Goal: Task Accomplishment & Management: Manage account settings

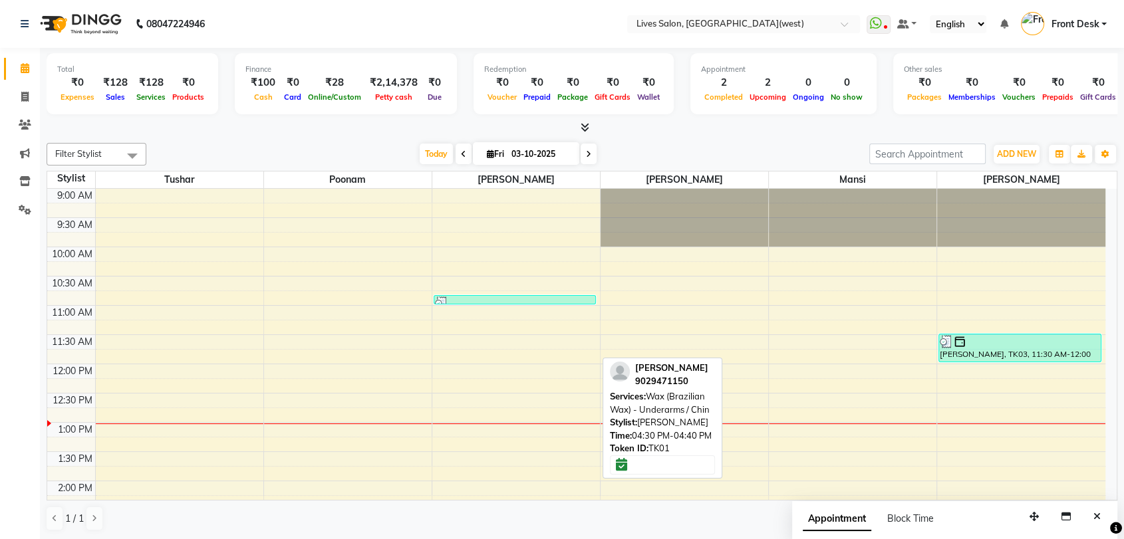
scroll to position [176, 0]
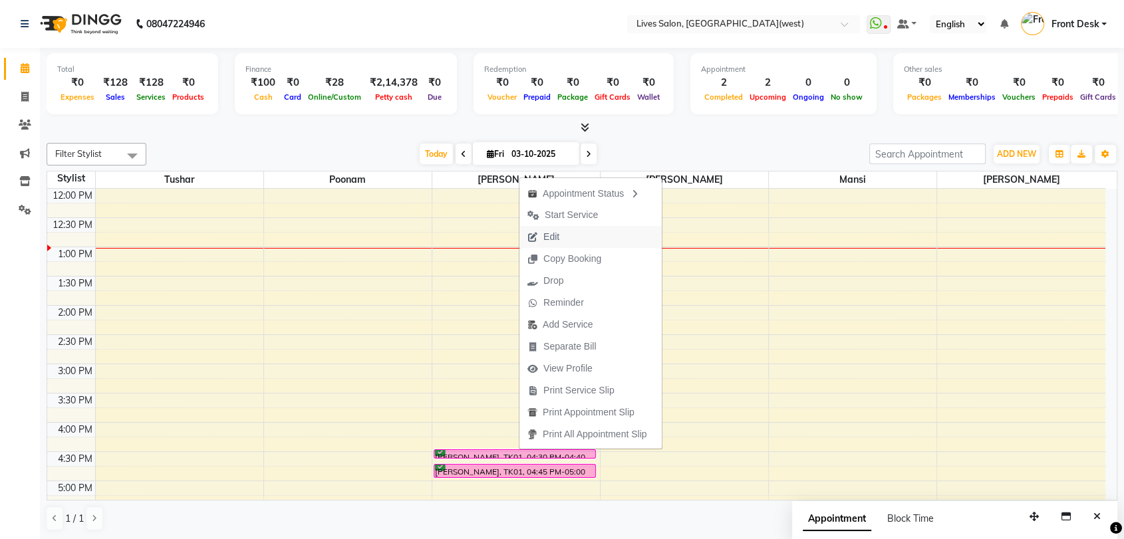
click at [549, 230] on span "Edit" at bounding box center [551, 237] width 16 height 14
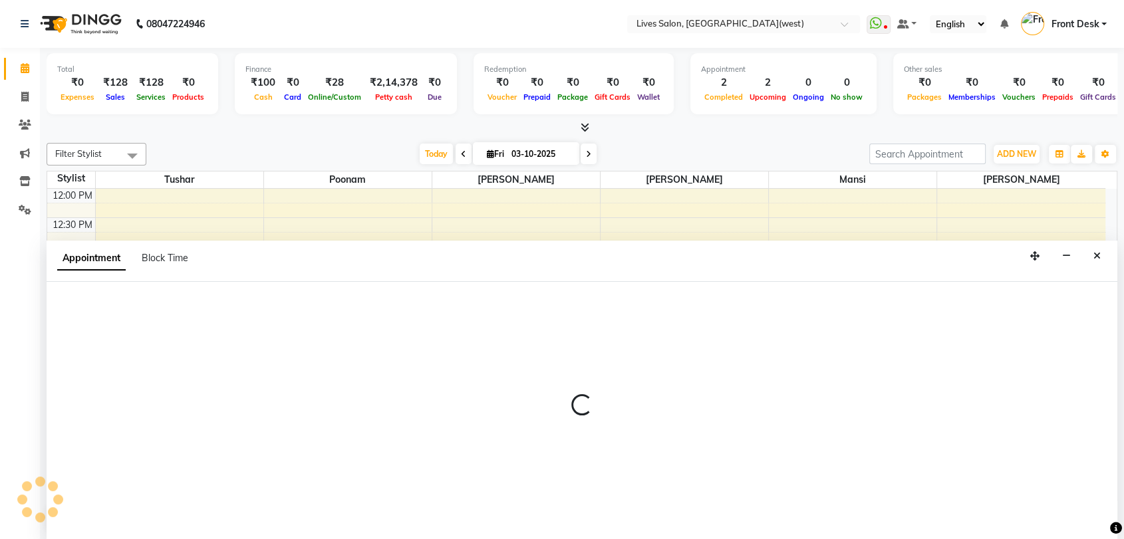
scroll to position [1, 0]
select select "confirm booking"
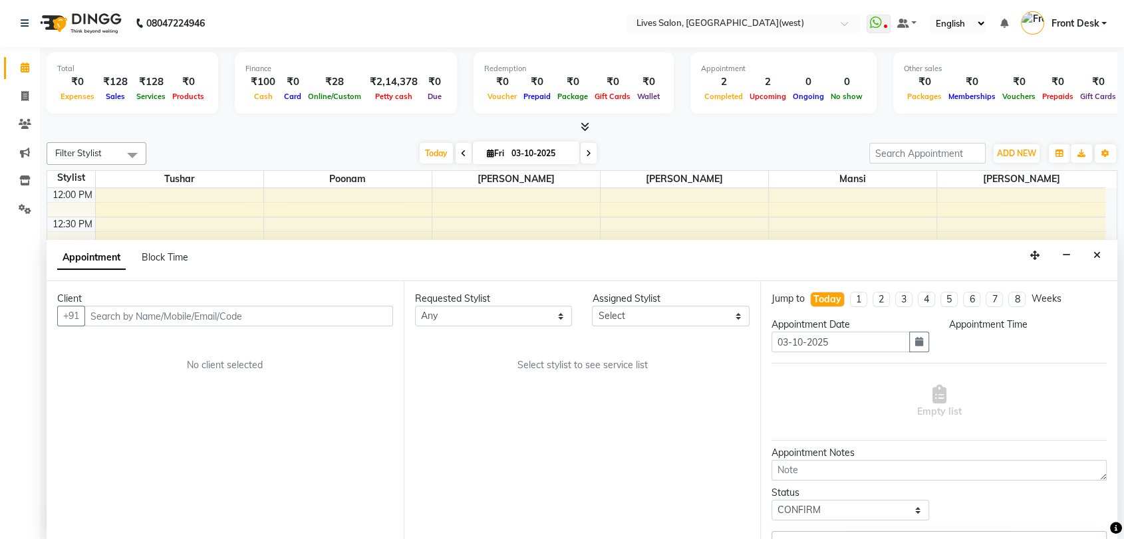
scroll to position [0, 0]
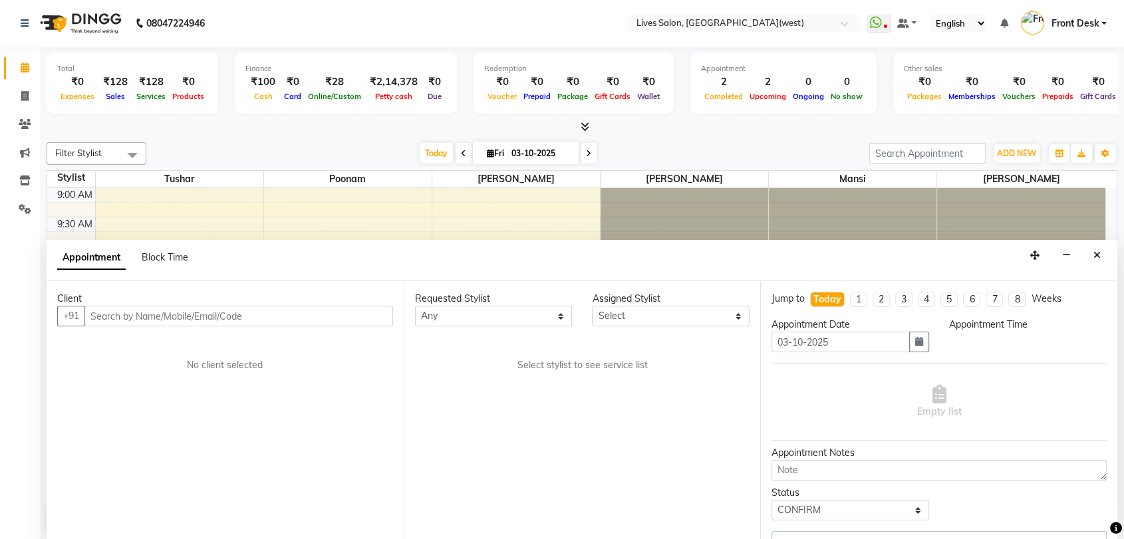
select select "990"
select select "24006"
select select "1875"
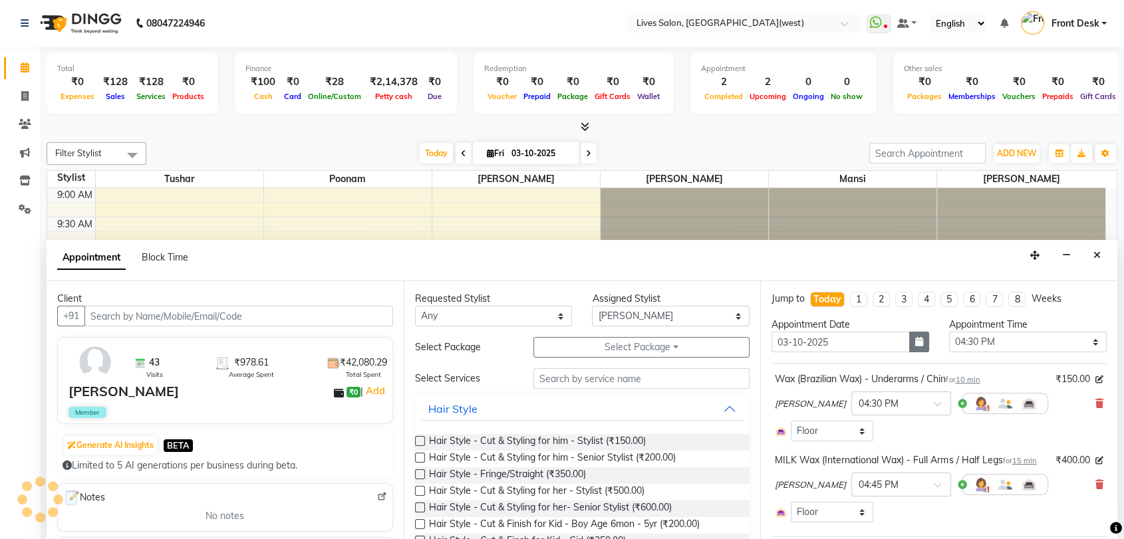
scroll to position [292, 0]
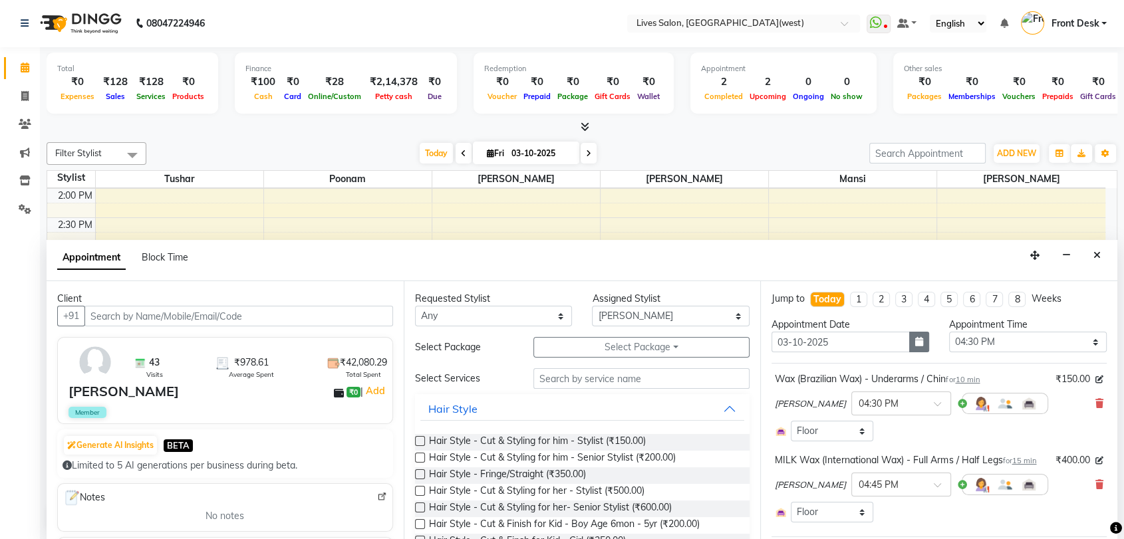
click at [910, 348] on button "button" at bounding box center [919, 342] width 20 height 21
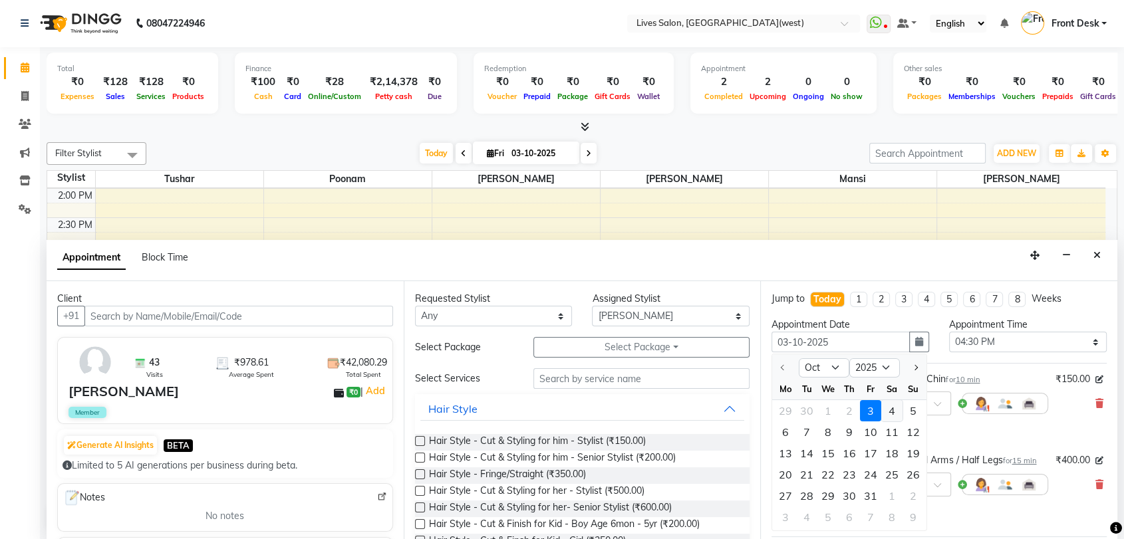
click at [886, 410] on div "4" at bounding box center [891, 410] width 21 height 21
type input "04-10-2025"
select select "990"
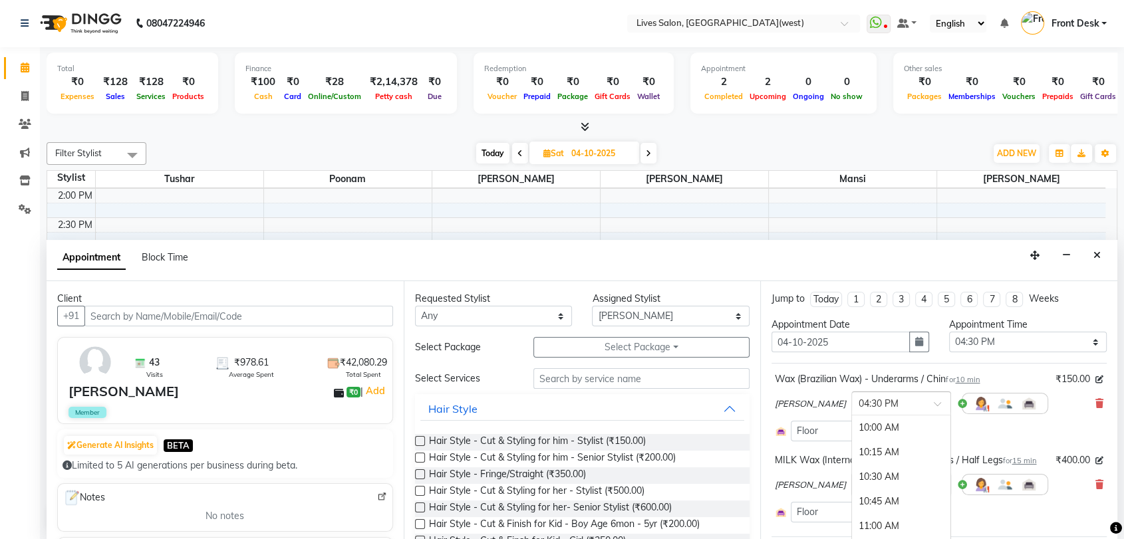
click at [894, 396] on input "text" at bounding box center [887, 403] width 59 height 14
click at [887, 473] on div "05:00 PM" at bounding box center [901, 477] width 98 height 25
click at [933, 496] on span at bounding box center [941, 489] width 17 height 14
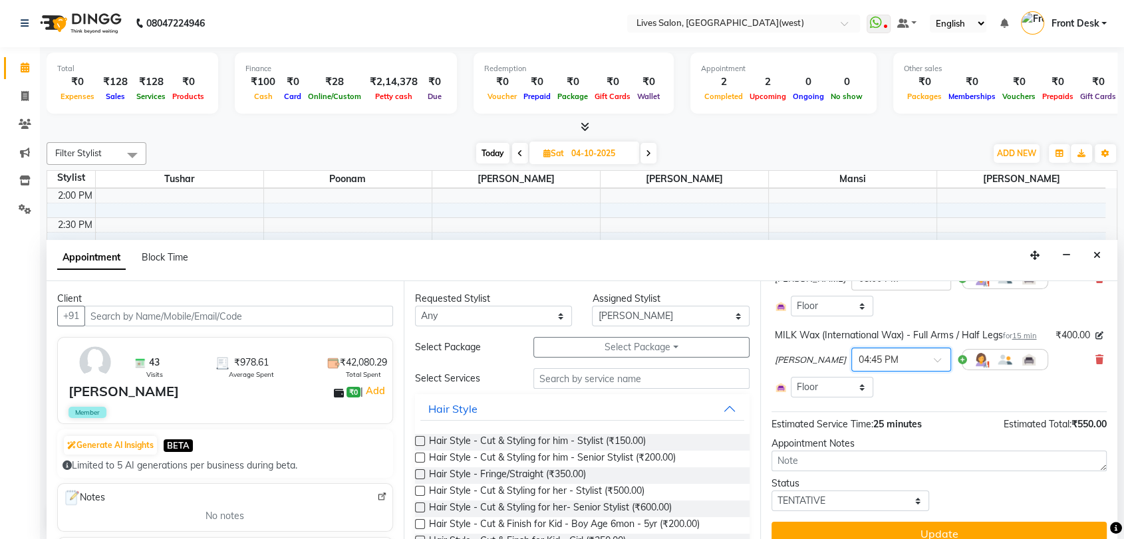
scroll to position [123, 0]
click at [936, 372] on span at bounding box center [941, 366] width 17 height 14
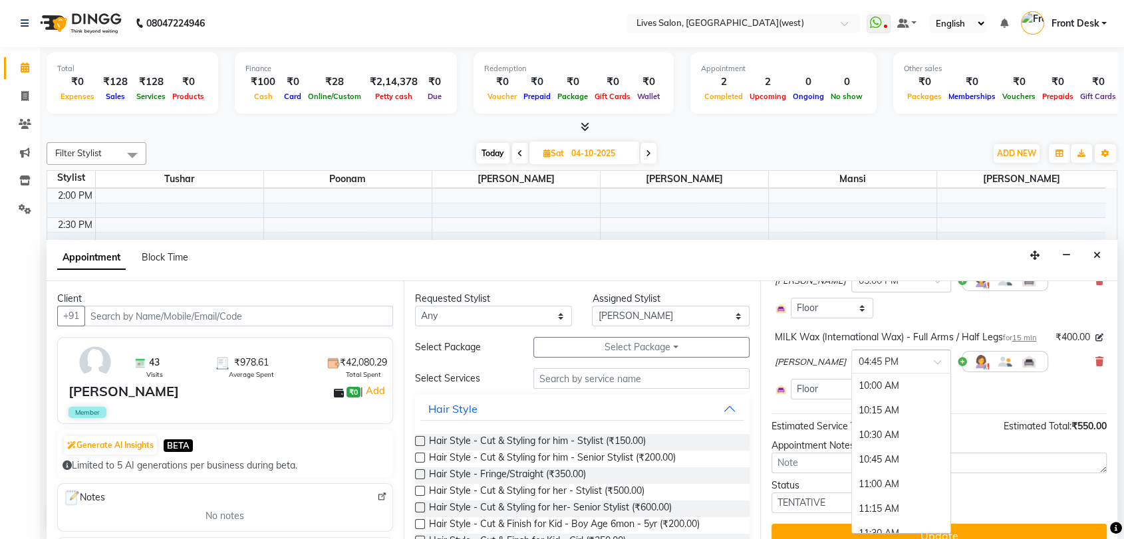
scroll to position [664, 0]
click at [886, 447] on div "05:15 PM" at bounding box center [901, 435] width 98 height 25
click at [1038, 536] on button "Update" at bounding box center [938, 536] width 335 height 24
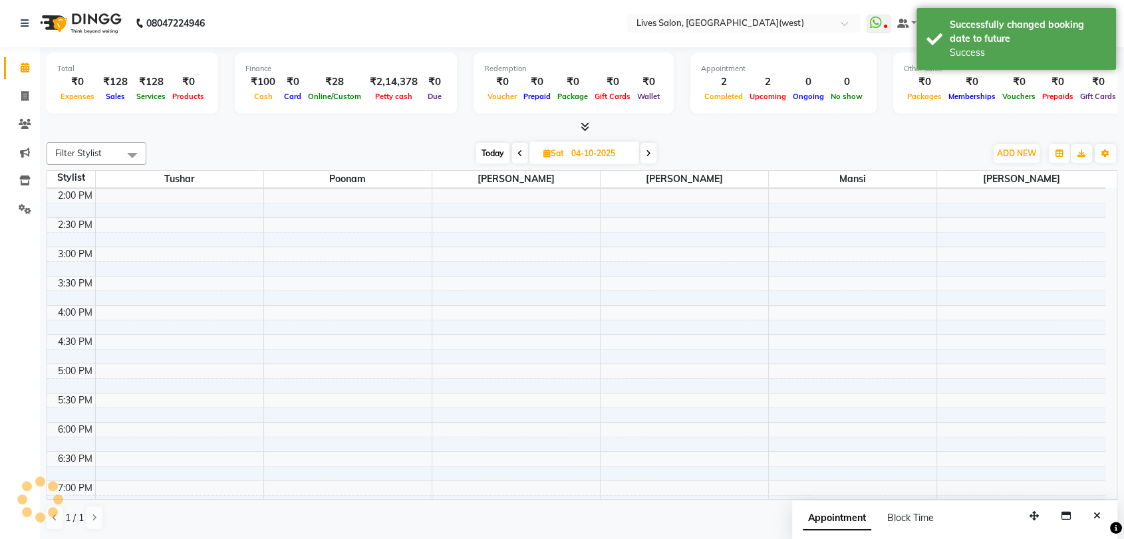
scroll to position [0, 0]
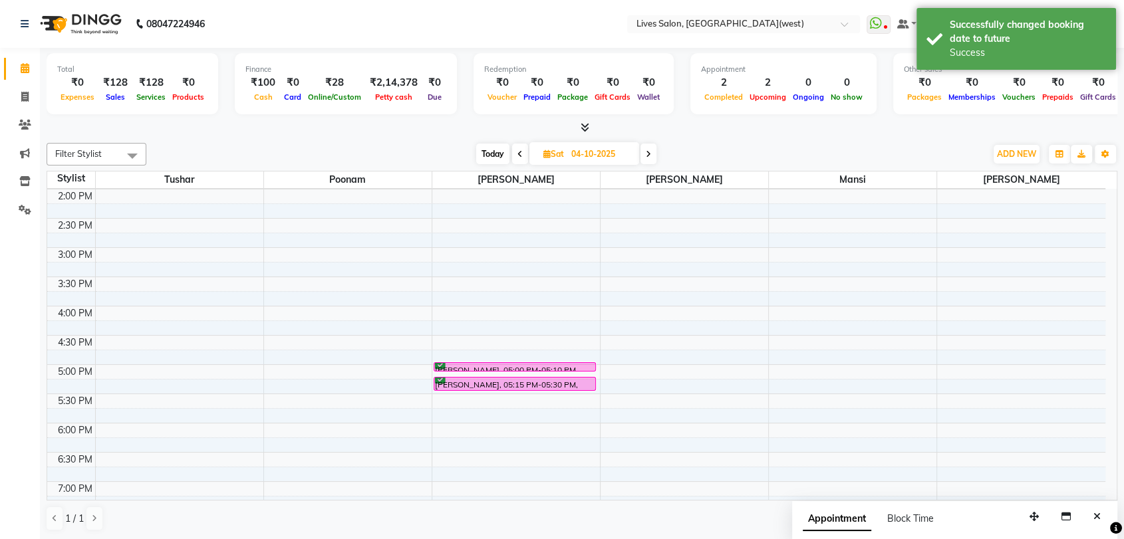
click at [493, 152] on span "Today" at bounding box center [492, 154] width 33 height 21
type input "03-10-2025"
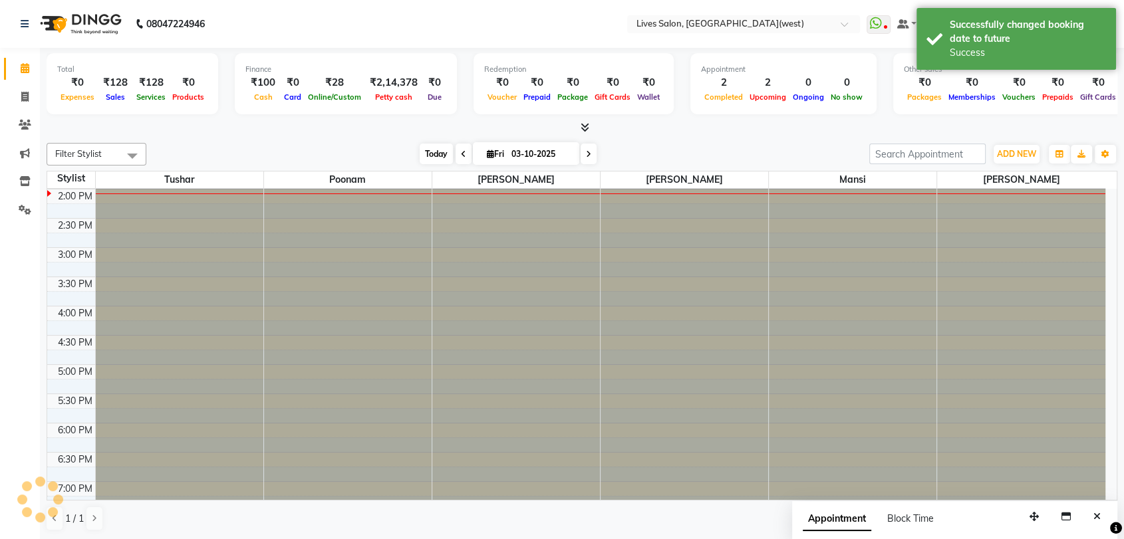
scroll to position [292, 0]
